Goal: Communication & Community: Participate in discussion

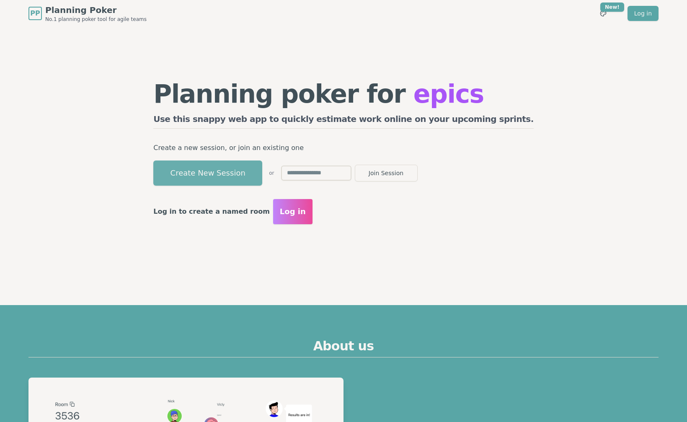
click at [262, 168] on button "Create New Session" at bounding box center [207, 173] width 109 height 25
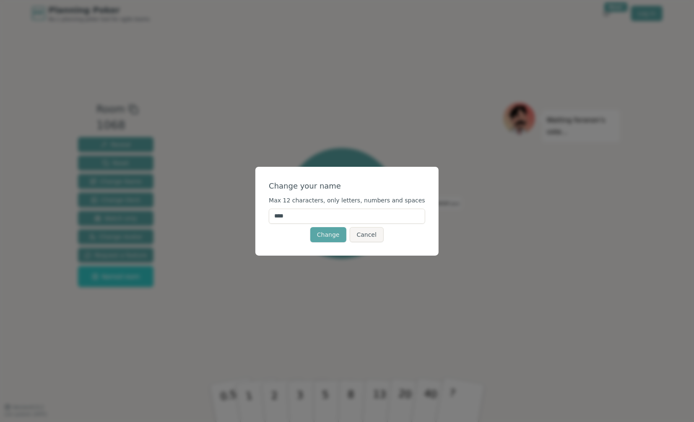
drag, startPoint x: 352, startPoint y: 216, endPoint x: 271, endPoint y: 209, distance: 81.2
click at [271, 209] on div "Change your name Max 12 characters, only letters, numbers and spaces **** Chang…" at bounding box center [346, 211] width 183 height 89
type input "****"
click button "Change" at bounding box center [328, 234] width 36 height 15
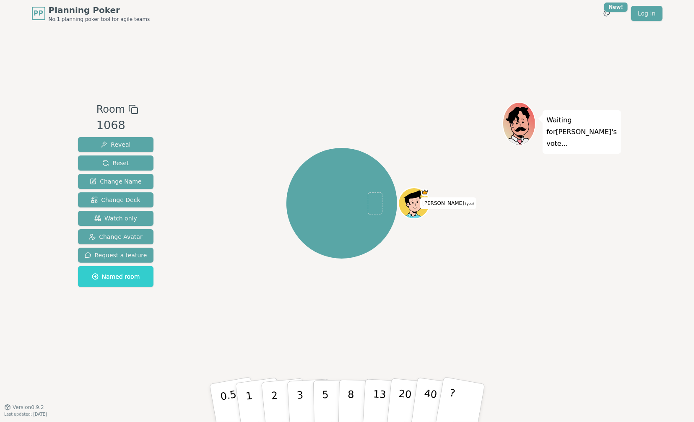
click at [452, 78] on div "Room 1068 Reveal Reset Change Name Change Deck Watch only Change Avatar Request…" at bounding box center [347, 217] width 545 height 380
click at [450, 57] on div "Room 1068 Reveal Reset Change Name Change Deck Watch only Change Avatar Request…" at bounding box center [347, 217] width 545 height 380
click at [545, 285] on div "Waiting for [PERSON_NAME] 's vote..." at bounding box center [560, 217] width 117 height 231
drag, startPoint x: 547, startPoint y: 37, endPoint x: 570, endPoint y: 23, distance: 26.5
click at [547, 37] on div "Room 1068 Reveal Reset Change Name Change Deck Watch only Change Avatar Request…" at bounding box center [347, 217] width 545 height 380
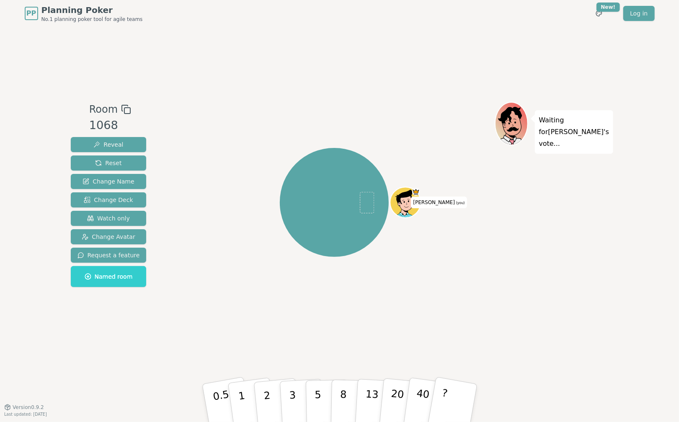
click at [520, 236] on div "Waiting for [PERSON_NAME] 's vote..." at bounding box center [553, 217] width 117 height 231
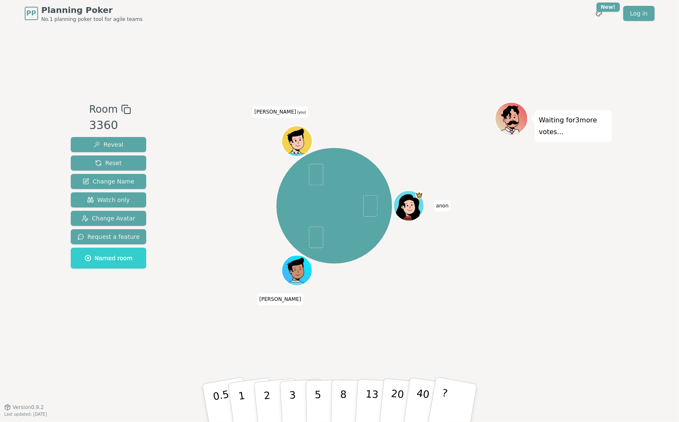
click at [575, 312] on div "Waiting for 3 more votes..." at bounding box center [553, 217] width 117 height 231
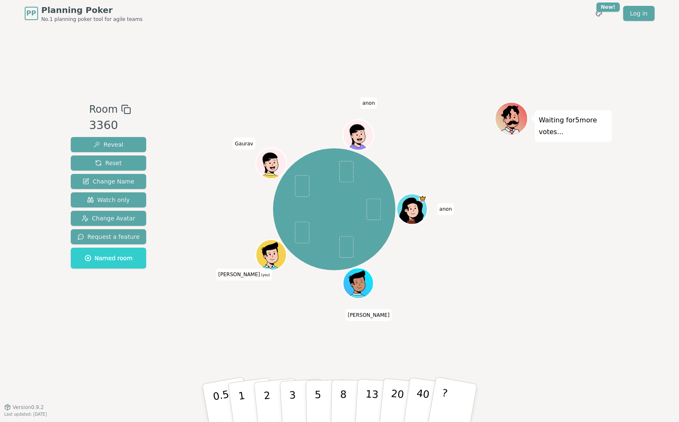
click at [528, 276] on div "Waiting for 5 more votes..." at bounding box center [553, 217] width 117 height 231
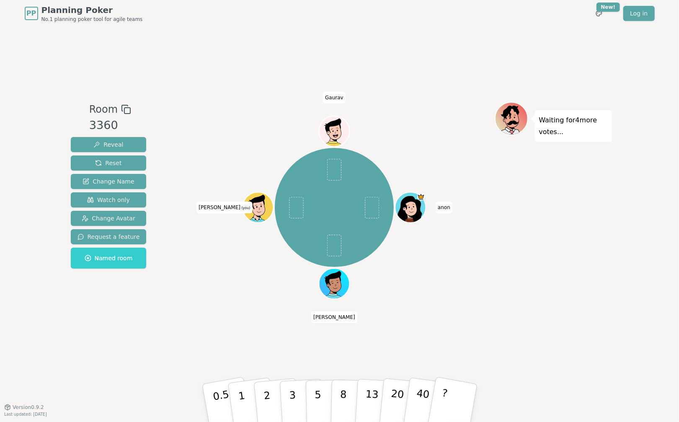
click at [556, 308] on div "Waiting for 4 more votes..." at bounding box center [553, 217] width 117 height 231
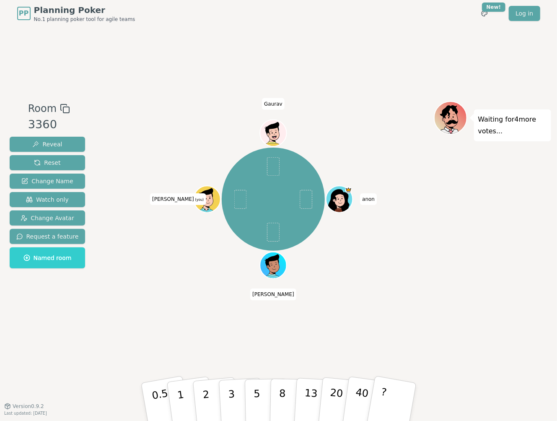
click at [492, 279] on div "Waiting for 4 more votes..." at bounding box center [492, 216] width 117 height 231
click at [438, 283] on div "Waiting for 4 more votes..." at bounding box center [492, 216] width 117 height 231
click at [122, 334] on div "Room 3360 Reveal Reset Change Name Watch only Change Avatar Request a feature N…" at bounding box center [278, 216] width 545 height 379
click at [227, 401] on button "3" at bounding box center [241, 401] width 46 height 65
click at [60, 145] on button "Reveal" at bounding box center [48, 144] width 76 height 15
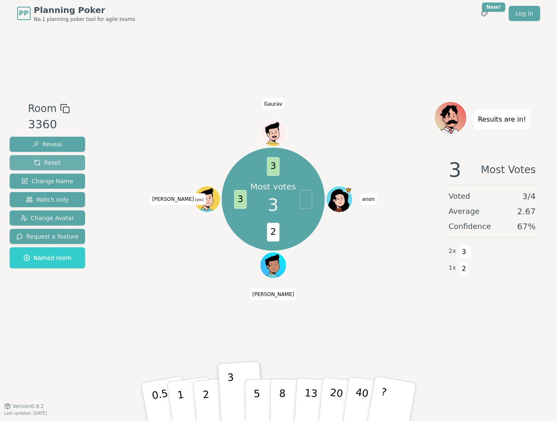
click at [44, 164] on span "Reset" at bounding box center [47, 162] width 26 height 8
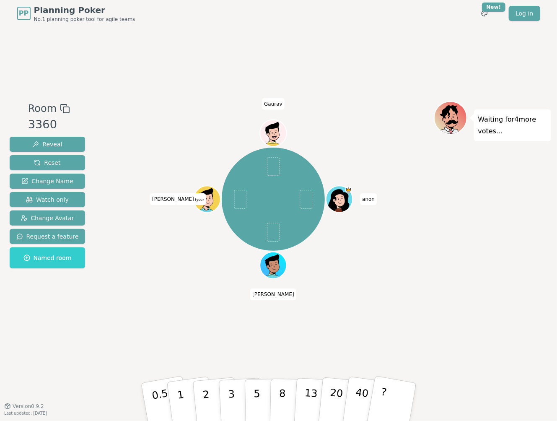
click at [168, 333] on div "Room 3360 Reveal Reset Change Name Watch only Change Avatar Request a feature N…" at bounding box center [278, 216] width 545 height 379
click at [147, 346] on div "Room 3360 Reveal Reset Change Name Watch only Change Avatar Request a feature N…" at bounding box center [278, 216] width 545 height 379
click at [207, 400] on p "2" at bounding box center [206, 403] width 11 height 46
click at [415, 314] on div "anon Kalpesh Mike (you) Gaurav" at bounding box center [273, 216] width 321 height 231
click at [62, 147] on button "Reveal" at bounding box center [48, 144] width 76 height 15
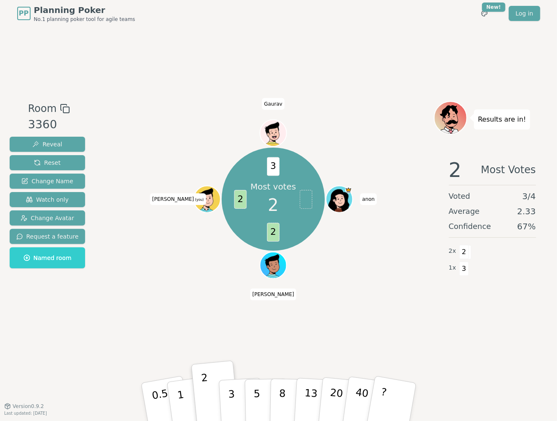
click at [393, 270] on div "Most votes 2 2 2 3 anon Kalpesh Mike (you) Gaurav" at bounding box center [273, 199] width 321 height 166
click at [124, 325] on div "Most votes 2 2 2 3 anon Kalpesh Mike (you) Gaurav" at bounding box center [273, 216] width 321 height 231
click at [60, 158] on button "Reset" at bounding box center [48, 162] width 76 height 15
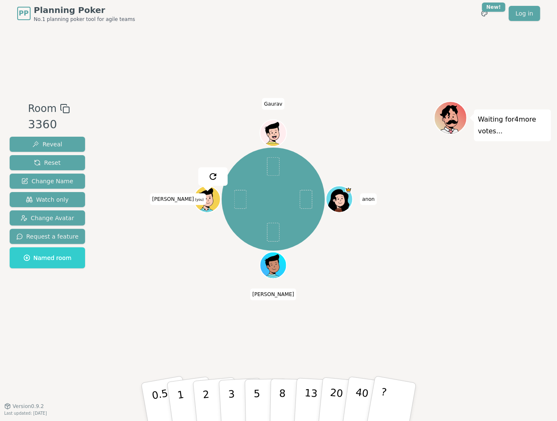
click at [423, 300] on div "anon Kalpesh Mike (you) Gaurav" at bounding box center [273, 216] width 321 height 231
click at [371, 296] on div "anon Kalpesh Mike (you) Gaurav" at bounding box center [273, 216] width 321 height 231
click at [215, 391] on button "2" at bounding box center [216, 402] width 48 height 67
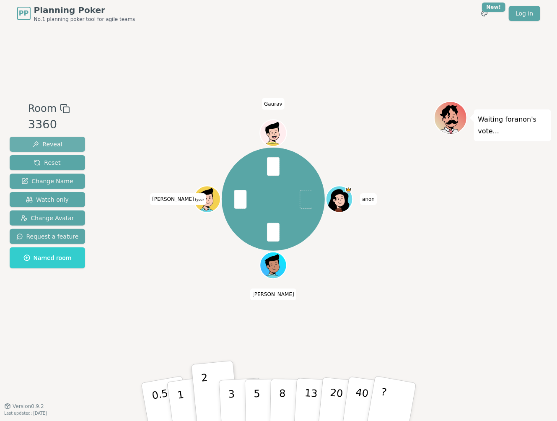
click at [67, 143] on button "Reveal" at bounding box center [48, 144] width 76 height 15
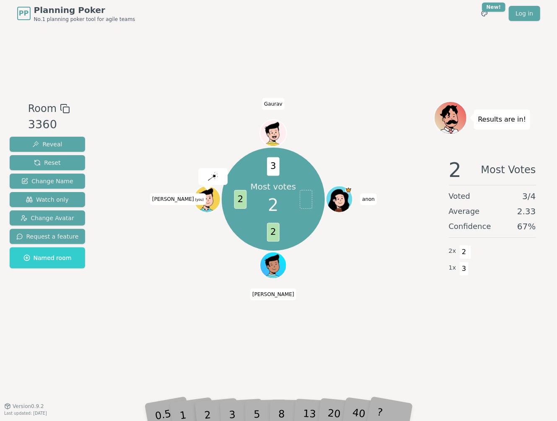
click at [363, 326] on div "Most votes 2 2 2 3 anon Kalpesh Mike (you) Gaurav" at bounding box center [273, 216] width 321 height 231
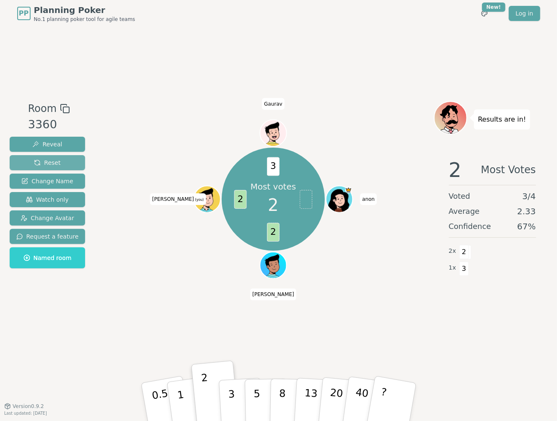
click at [60, 163] on button "Reset" at bounding box center [48, 162] width 76 height 15
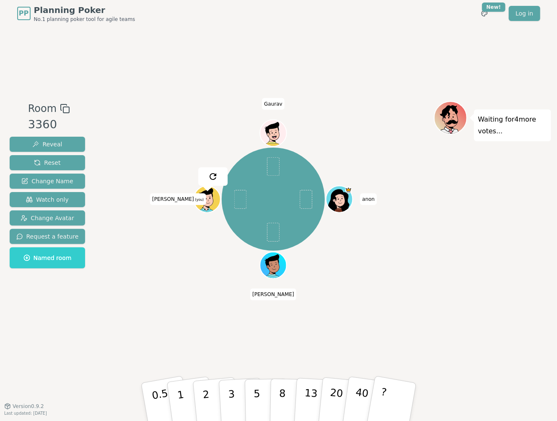
click at [387, 289] on div "anon Kalpesh Mike (you) Gaurav" at bounding box center [273, 216] width 321 height 231
click at [365, 72] on div "Room 3360 Reveal Reset Change Name Watch only Change Avatar Request a feature N…" at bounding box center [278, 216] width 545 height 379
click at [236, 399] on button "3" at bounding box center [241, 401] width 46 height 65
click at [453, 327] on div "Waiting for anon 's vote..." at bounding box center [492, 216] width 117 height 231
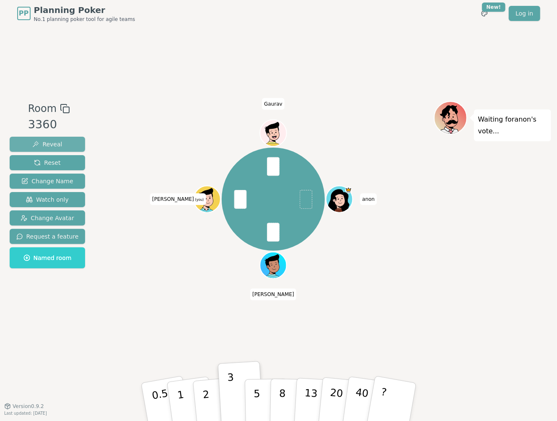
click at [60, 144] on button "Reveal" at bounding box center [48, 144] width 76 height 15
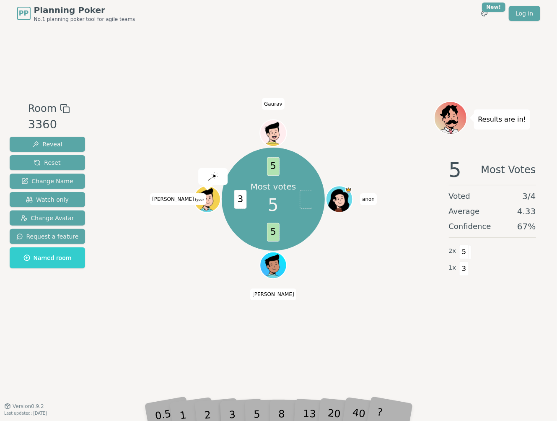
click at [342, 319] on div "Most votes 5 5 3 5 anon Kalpesh Mike (you) Gaurav" at bounding box center [273, 216] width 321 height 231
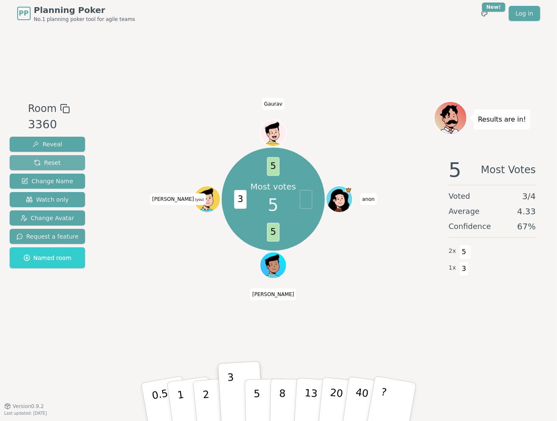
click at [29, 163] on button "Reset" at bounding box center [48, 162] width 76 height 15
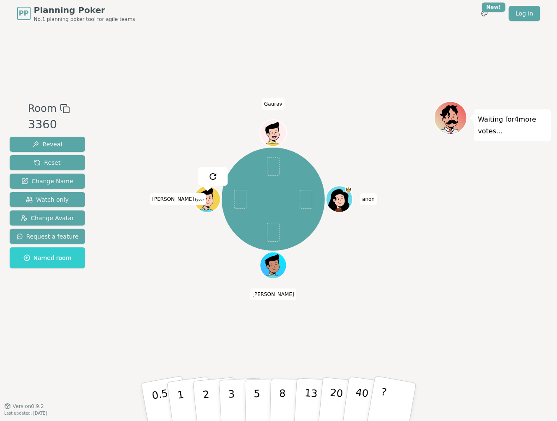
click at [383, 119] on div "anon Kalpesh Mike (you) Gaurav" at bounding box center [273, 199] width 321 height 166
